Goal: Information Seeking & Learning: Learn about a topic

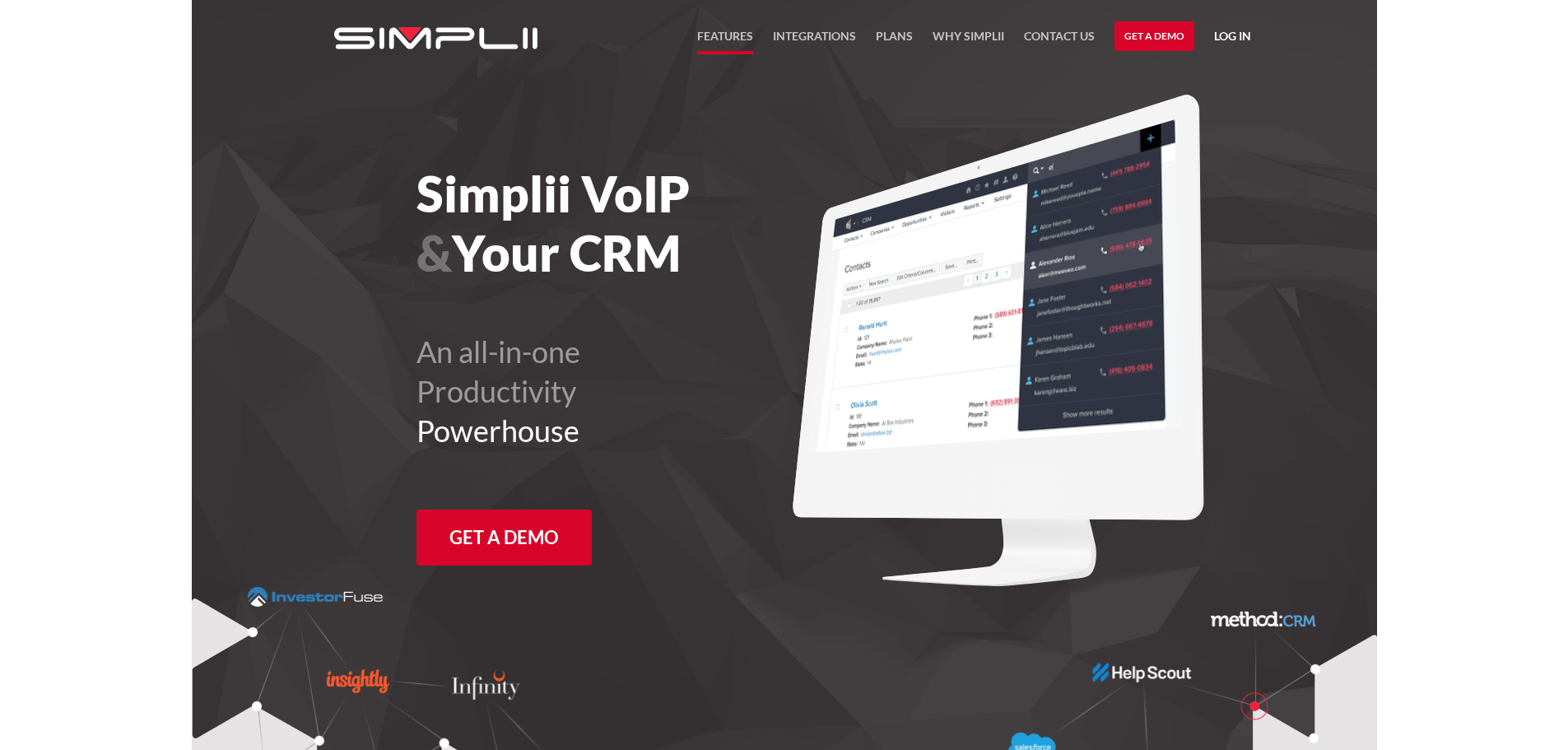
click at [733, 34] on link "FEATURES" at bounding box center [725, 40] width 56 height 28
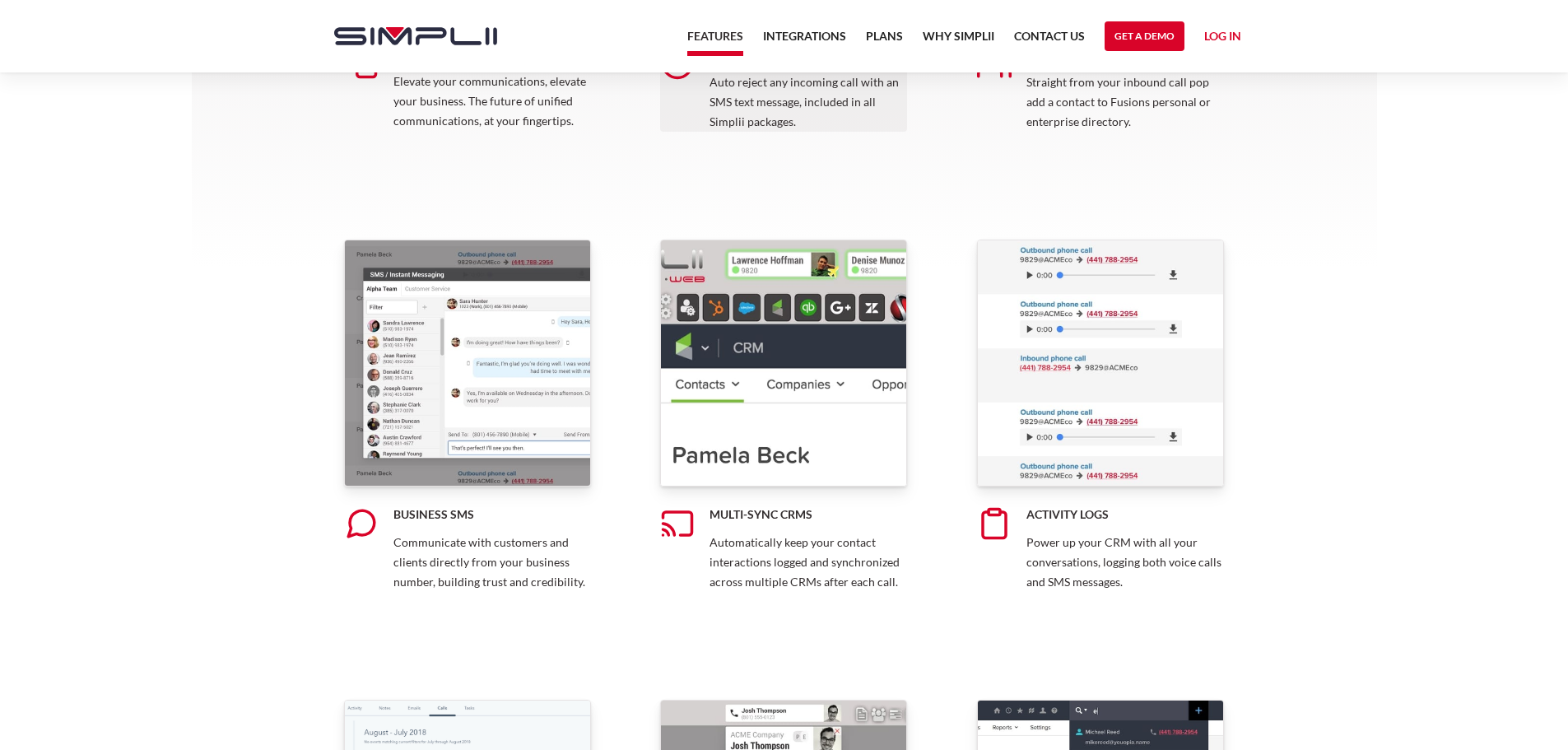
scroll to position [659, 0]
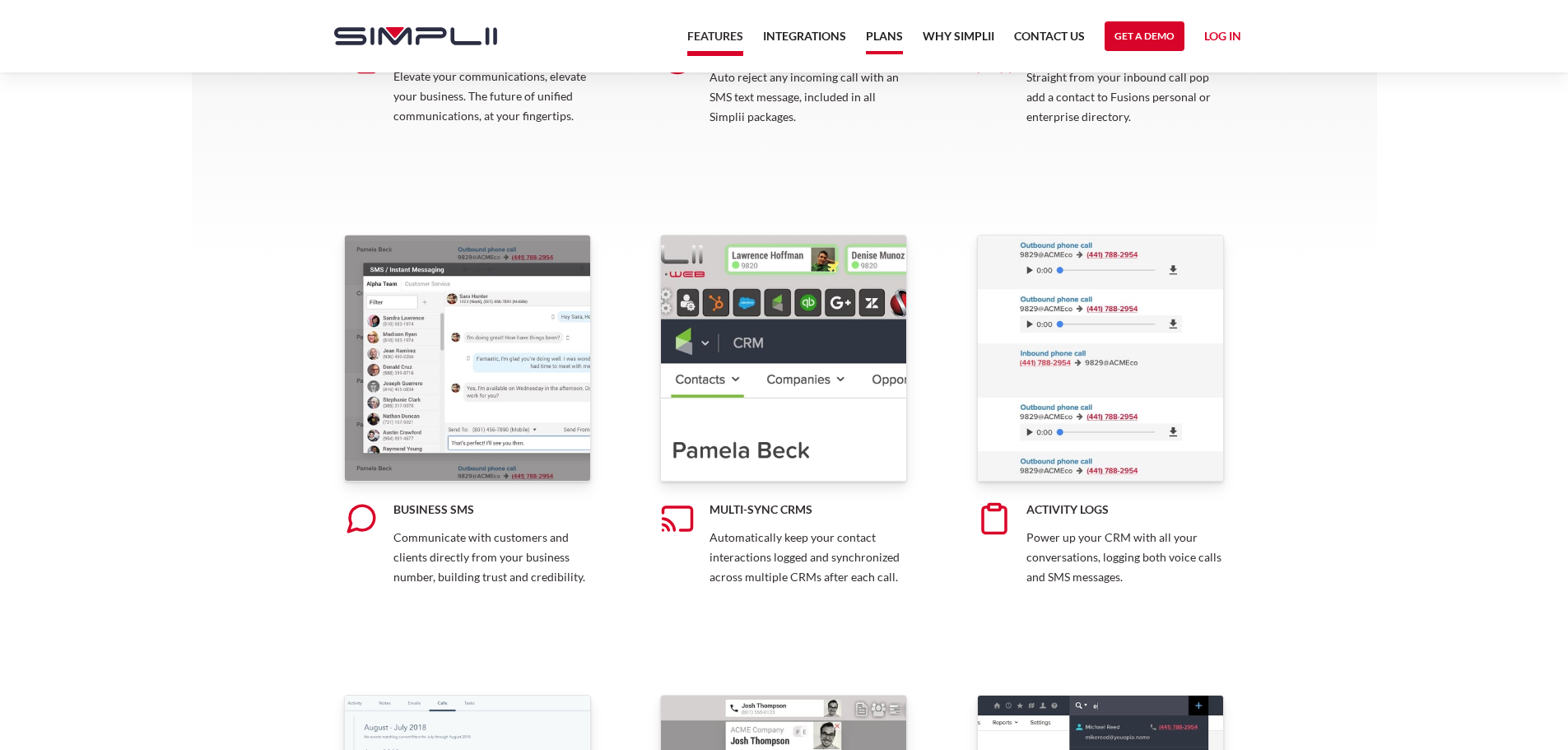
click at [885, 37] on link "Plans" at bounding box center [884, 40] width 37 height 28
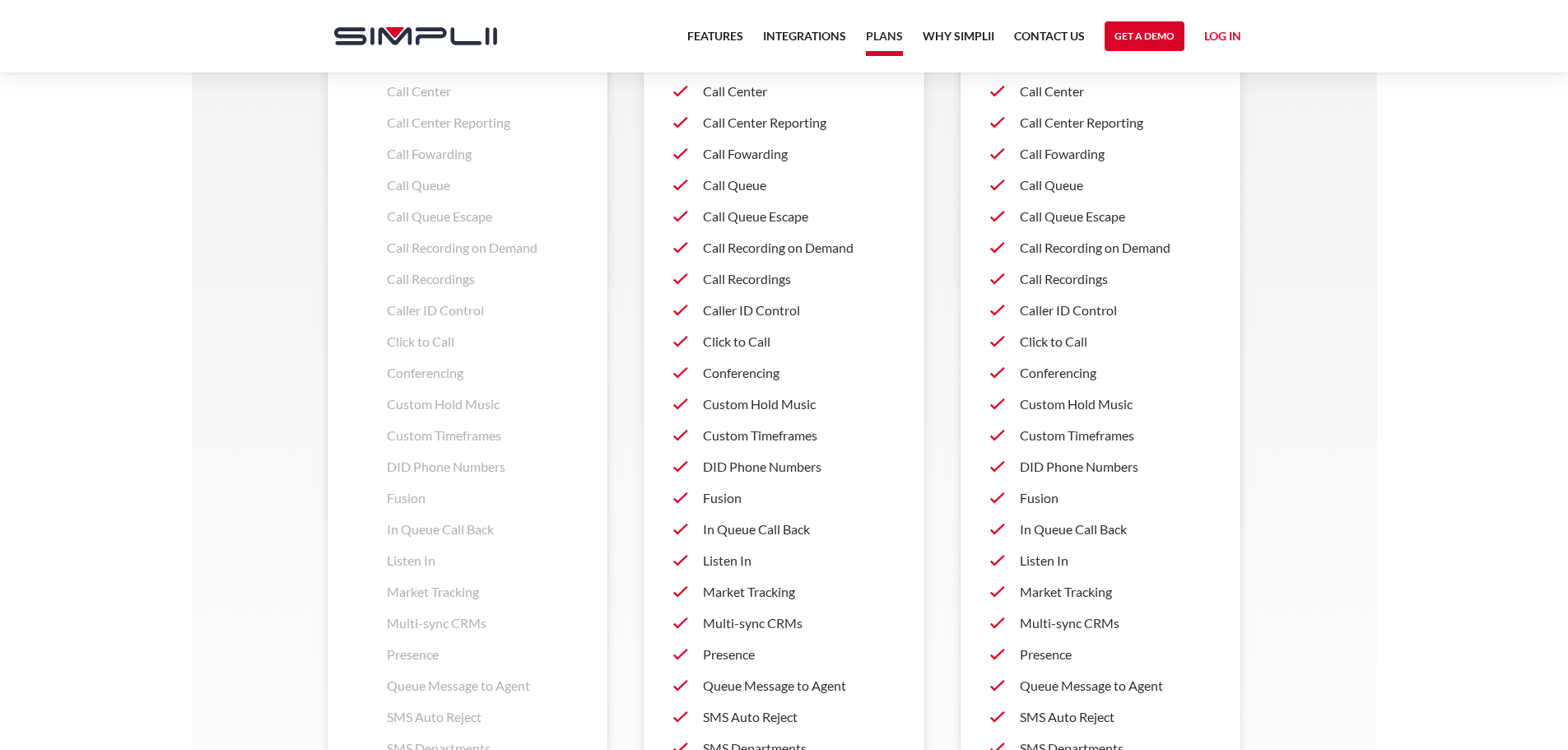
scroll to position [1811, 0]
